Goal: Task Accomplishment & Management: Manage account settings

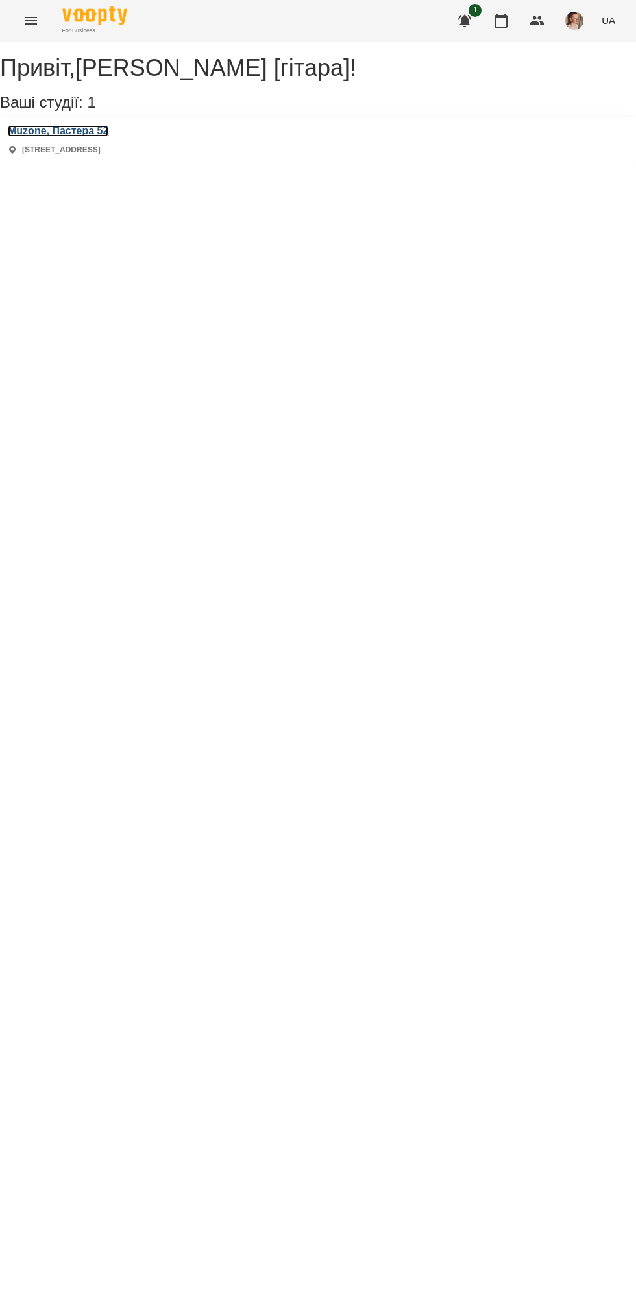
click at [87, 137] on h3 "Muzone, Пастера 52" at bounding box center [58, 131] width 101 height 12
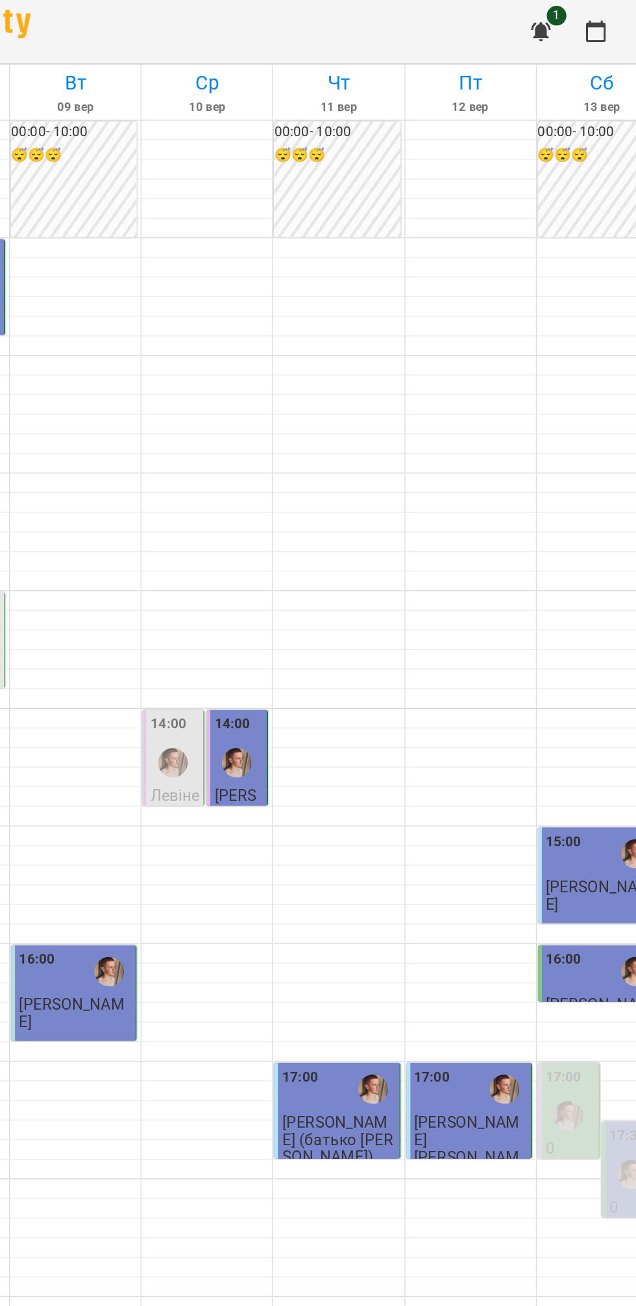
click at [461, 12] on button "button" at bounding box center [464, 20] width 31 height 31
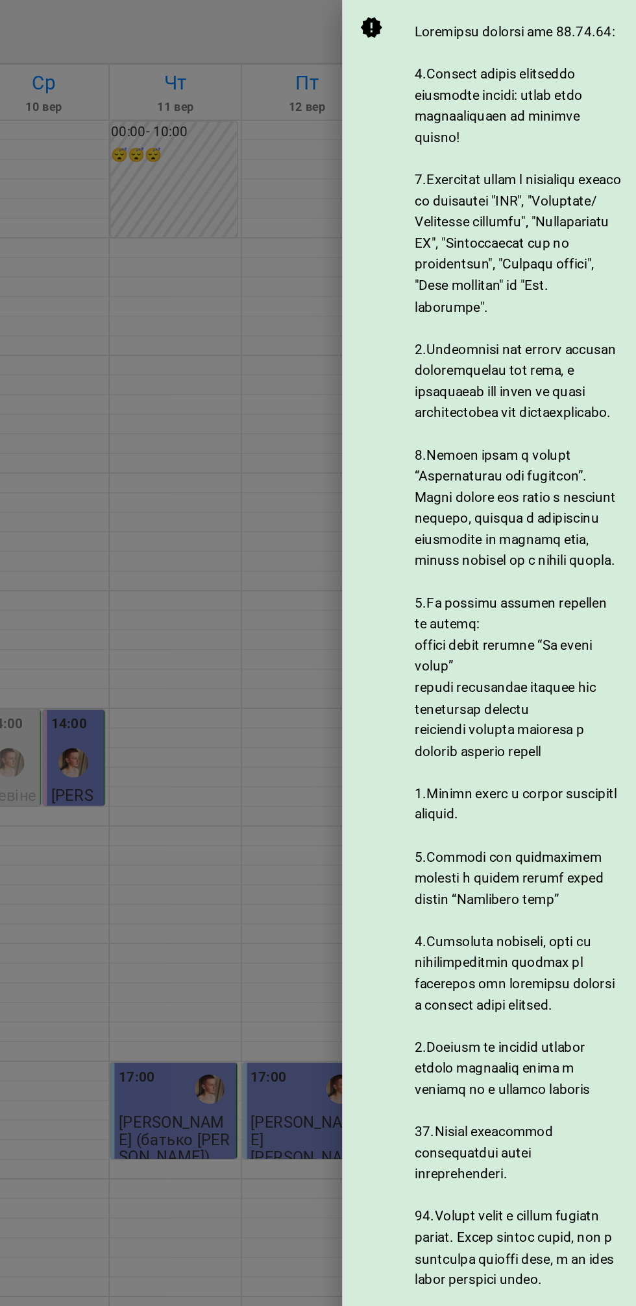
click at [351, 565] on div at bounding box center [318, 653] width 636 height 1306
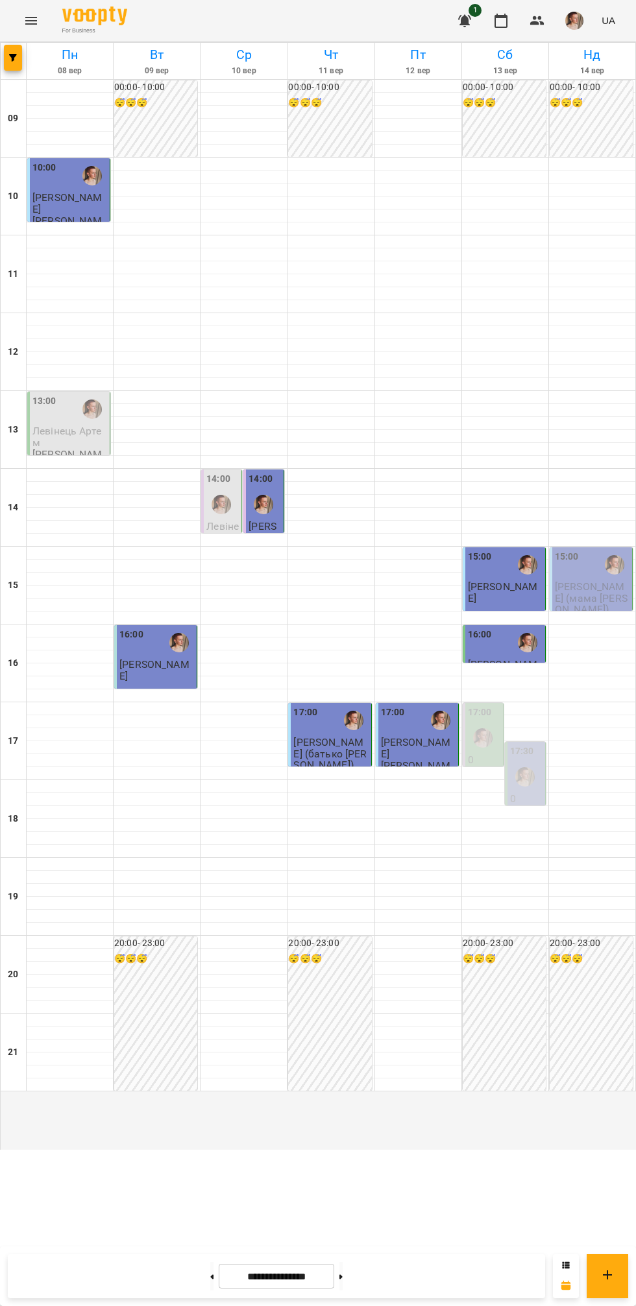
click at [342, 1277] on icon at bounding box center [340, 1276] width 3 height 5
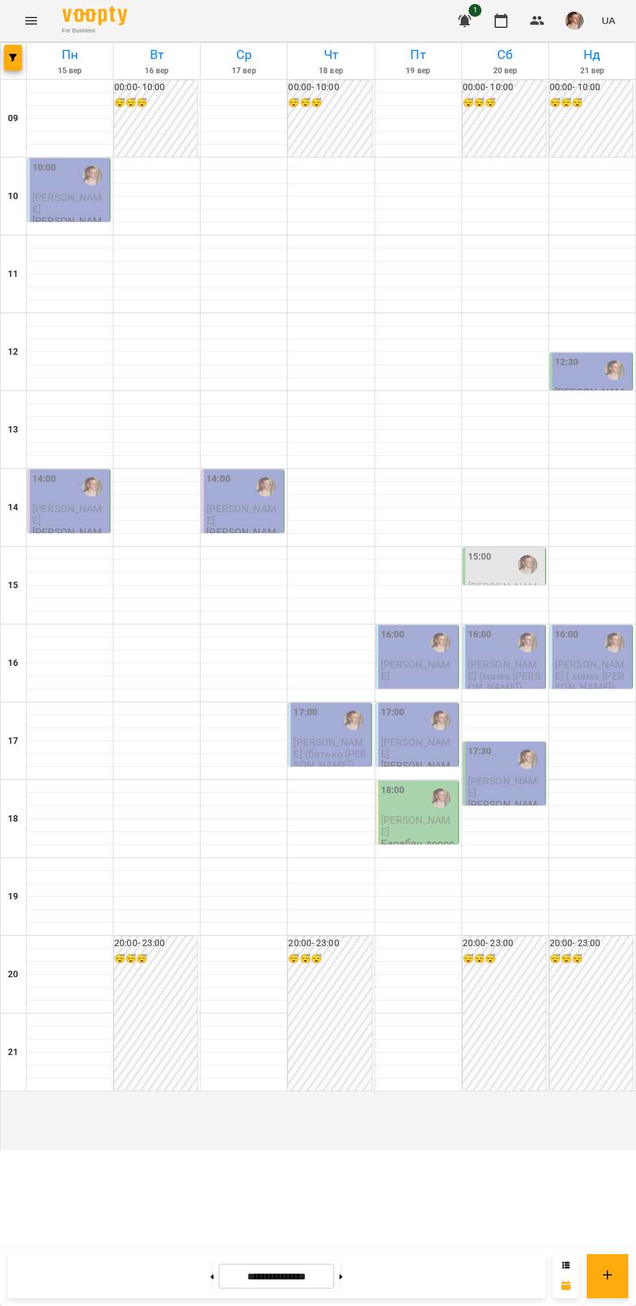
click at [210, 1281] on button at bounding box center [211, 1276] width 3 height 29
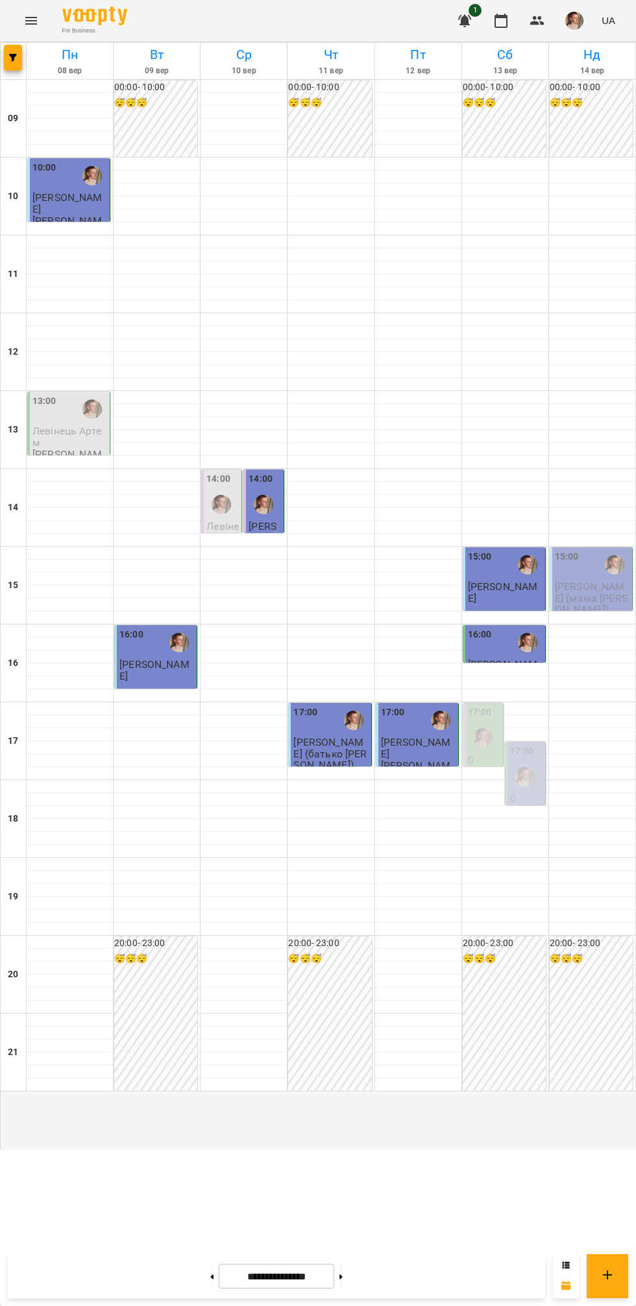
click at [342, 1277] on icon at bounding box center [340, 1276] width 3 height 5
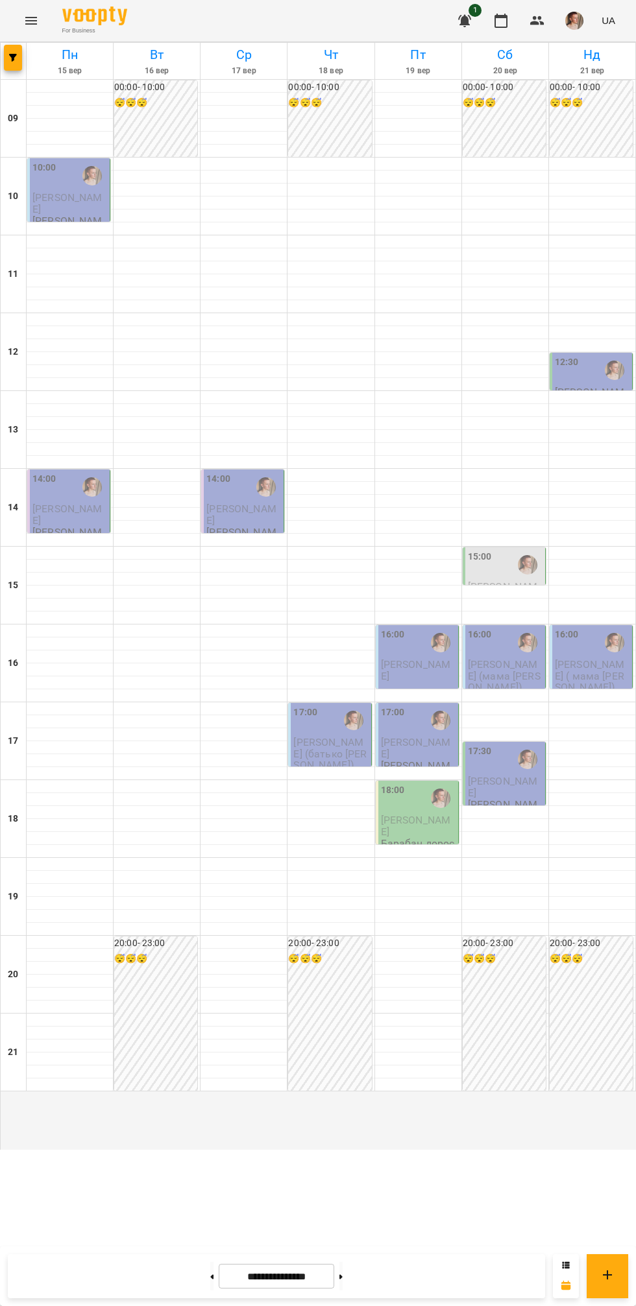
click at [342, 1277] on icon at bounding box center [340, 1276] width 3 height 5
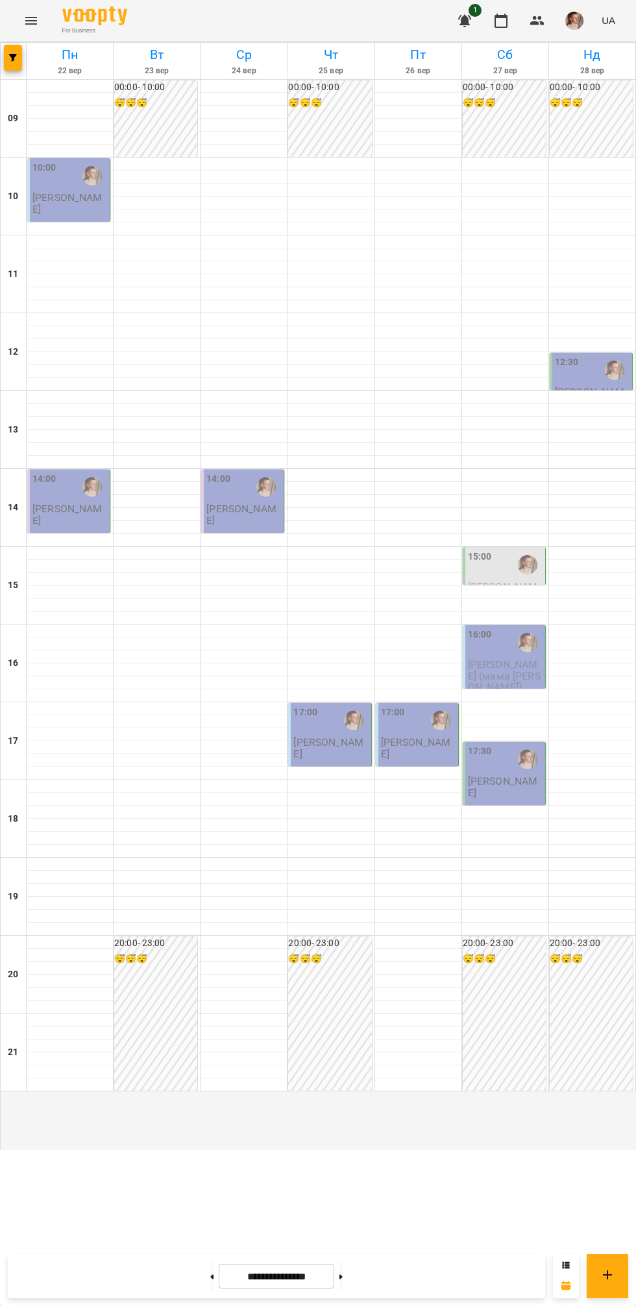
click at [211, 1277] on icon at bounding box center [212, 1276] width 3 height 5
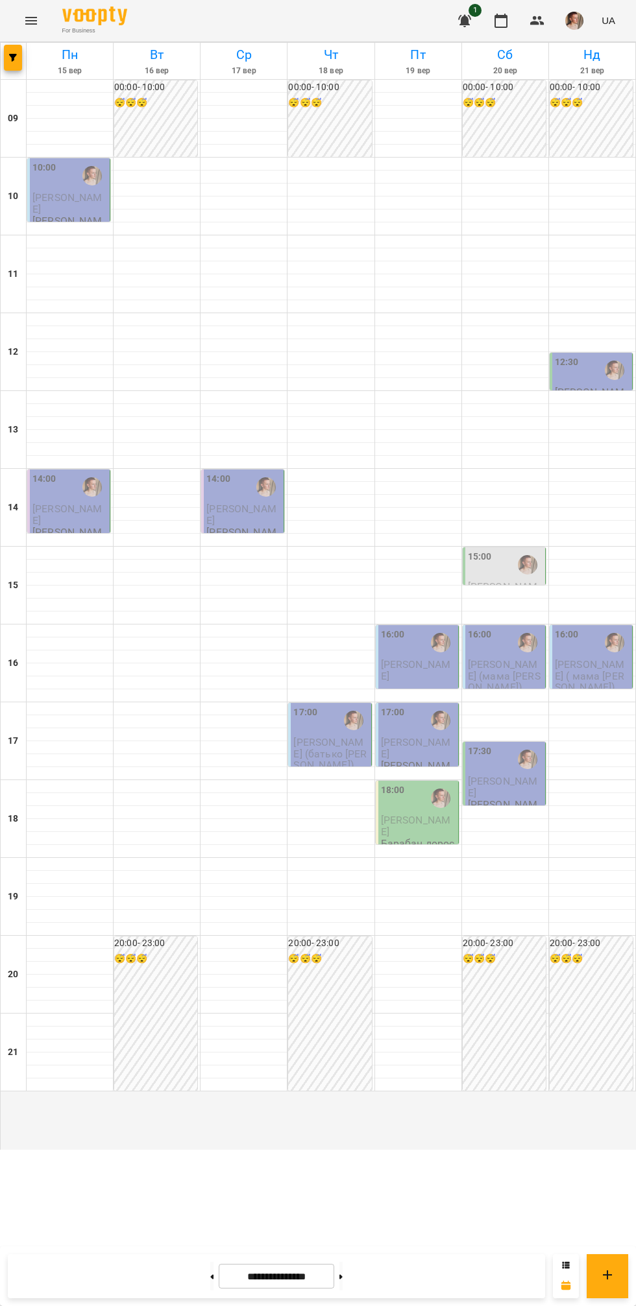
click at [211, 1277] on icon at bounding box center [212, 1276] width 3 height 5
type input "**********"
